Goal: Navigation & Orientation: Find specific page/section

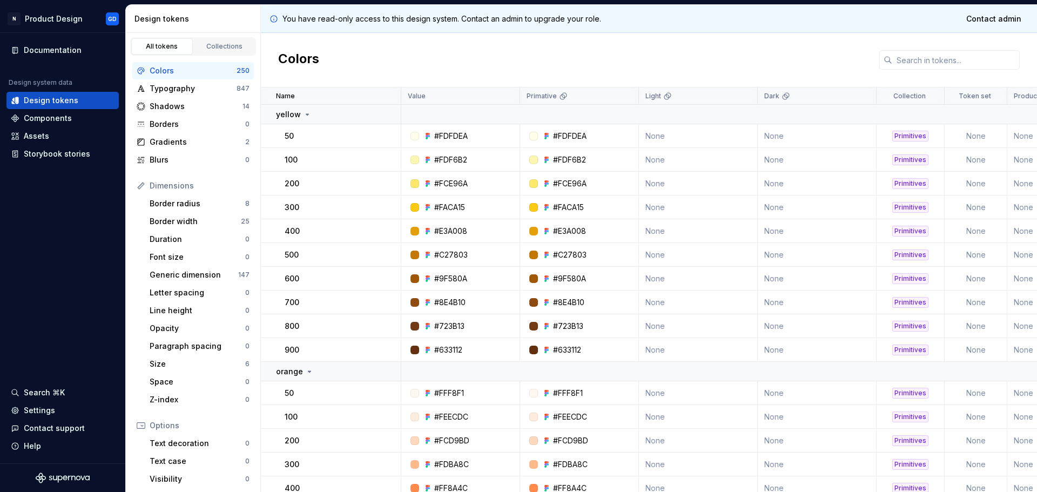
click at [55, 157] on div "Storybook stories" at bounding box center [57, 153] width 66 height 11
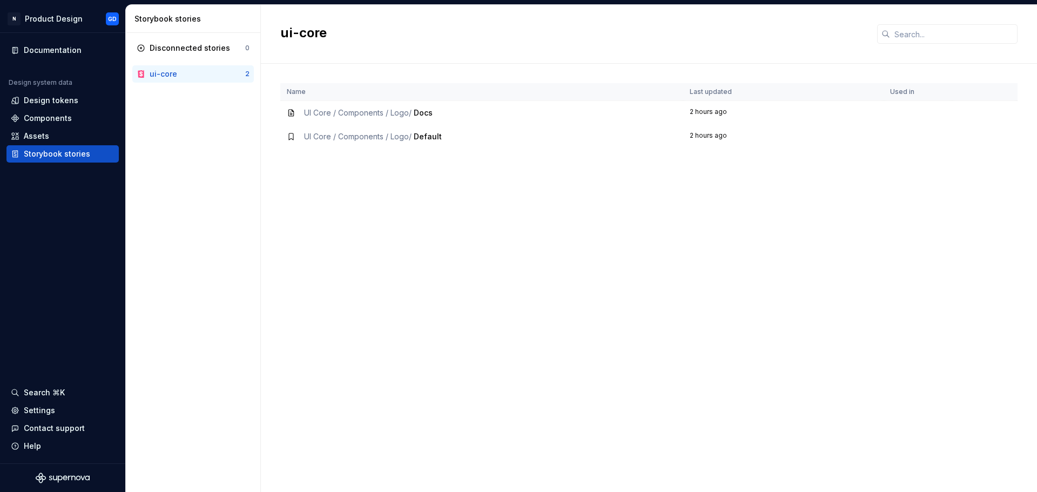
click at [337, 127] on td "UI Core / Components / Logo / Default" at bounding box center [481, 137] width 403 height 24
drag, startPoint x: 354, startPoint y: 134, endPoint x: 346, endPoint y: 118, distance: 17.6
click at [354, 131] on div "UI Core / Components / Logo / Default" at bounding box center [373, 136] width 138 height 11
drag, startPoint x: 342, startPoint y: 117, endPoint x: 319, endPoint y: 113, distance: 23.5
click at [342, 117] on div "UI Core / Components / Logo / Docs" at bounding box center [368, 112] width 129 height 11
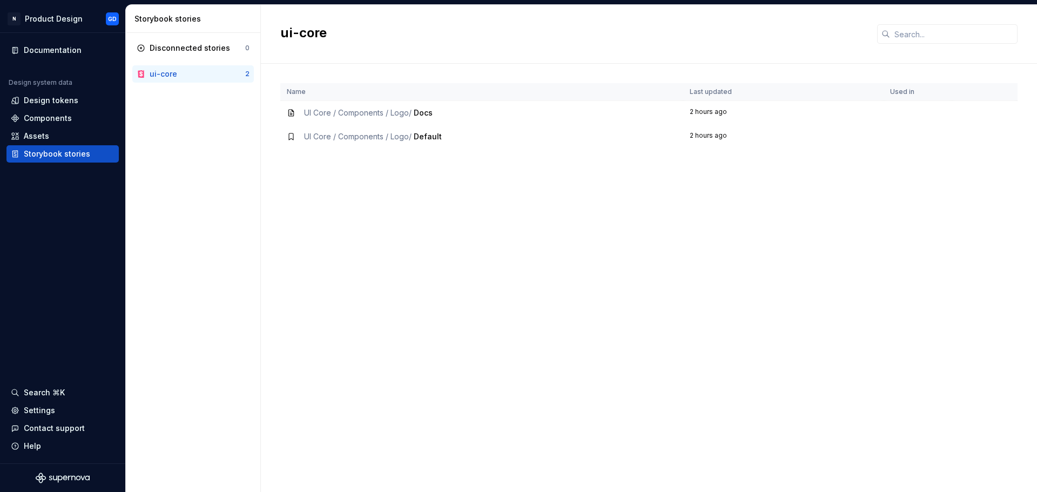
click at [294, 111] on icon at bounding box center [291, 113] width 9 height 9
click at [293, 130] on td "UI Core / Components / Logo / Default" at bounding box center [481, 137] width 403 height 24
click at [48, 220] on div "Documentation Design system data Design tokens Components Assets Storybook stor…" at bounding box center [62, 248] width 125 height 430
click at [37, 207] on div "Documentation Design system data Design tokens Components Assets Storybook stor…" at bounding box center [62, 248] width 125 height 430
